Goal: Transaction & Acquisition: Purchase product/service

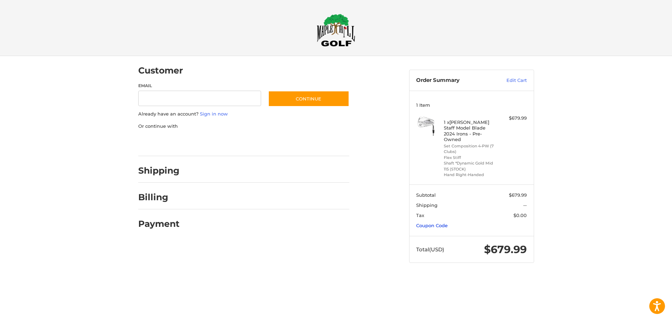
click at [440, 223] on link "Coupon Code" at bounding box center [431, 226] width 31 height 6
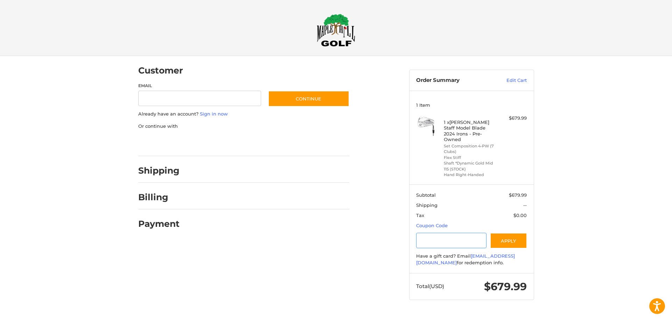
click at [433, 233] on input "Gift Certificate or Coupon Code" at bounding box center [451, 241] width 70 height 16
type input "*********"
click at [505, 234] on button "Apply" at bounding box center [508, 241] width 37 height 16
